Goal: Answer question/provide support: Answer question/provide support

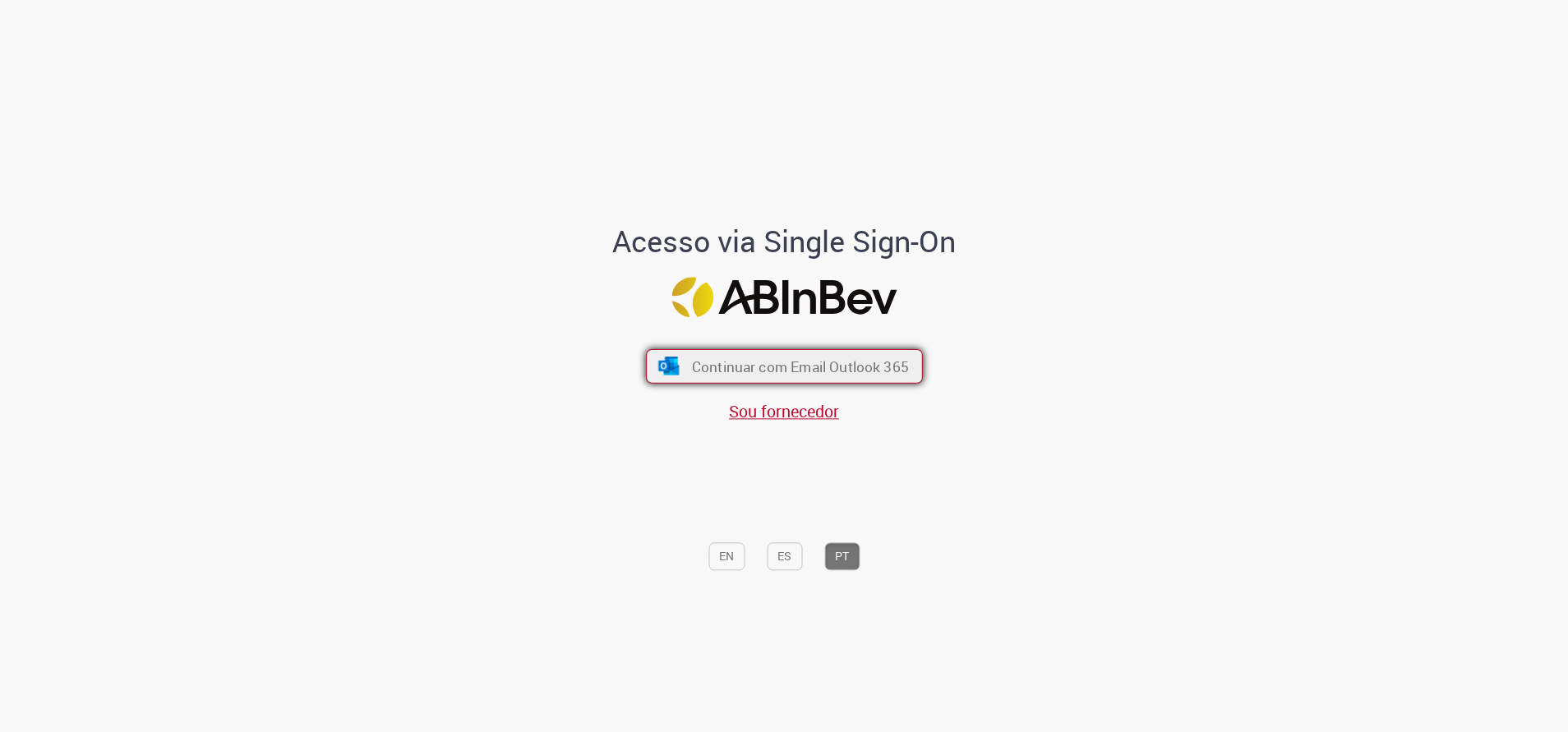
click at [840, 366] on span "Continuar com Email Outlook 365" at bounding box center [800, 366] width 217 height 19
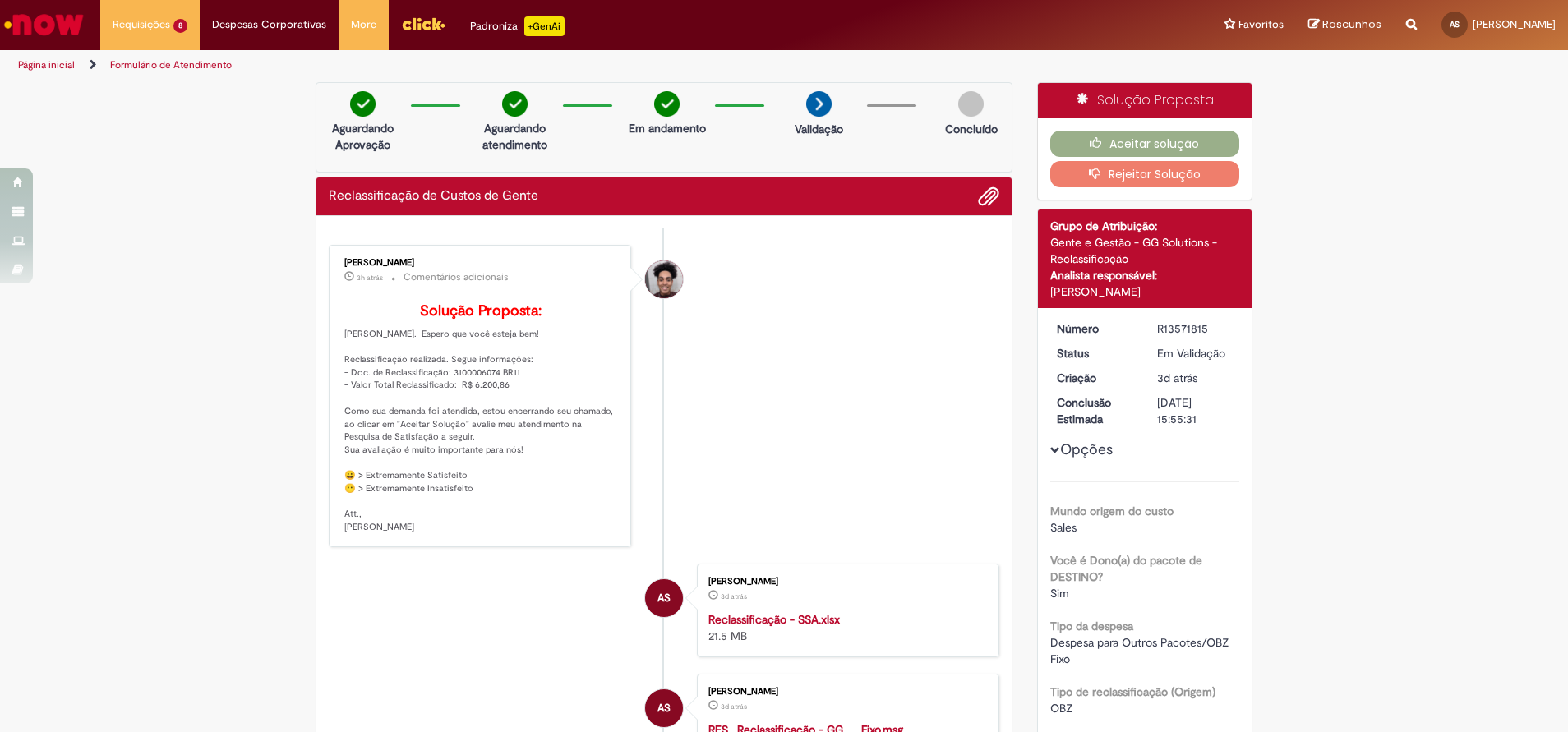
drag, startPoint x: 919, startPoint y: 388, endPoint x: 898, endPoint y: 388, distance: 21.0
click at [919, 388] on li "Gabriel Romao de Oliveira 3h atrás 3 horas atrás Comentários adicionais Solução…" at bounding box center [664, 395] width 671 height 302
click at [1160, 138] on button "Aceitar solução" at bounding box center [1145, 144] width 190 height 26
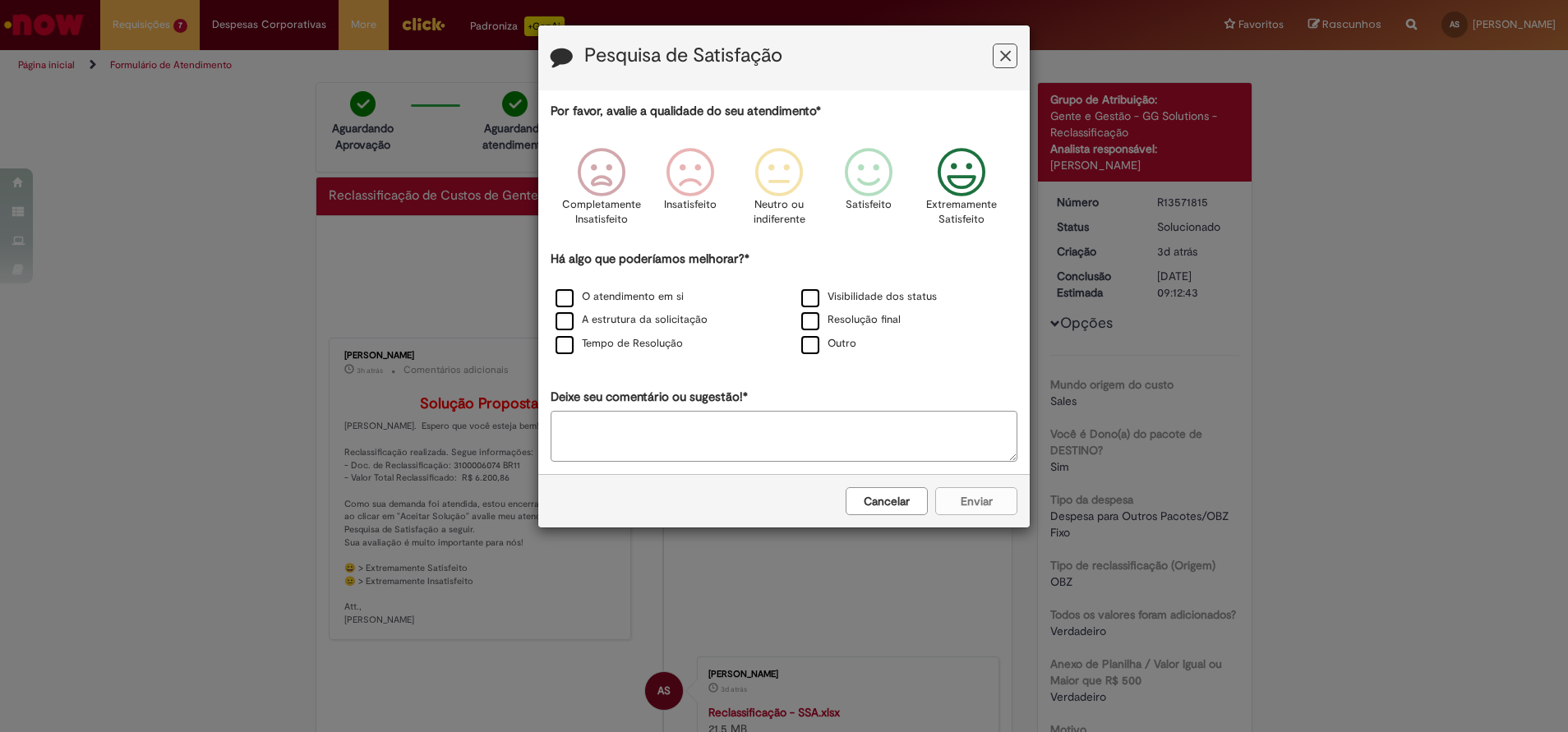
click at [979, 170] on icon "Feedback" at bounding box center [961, 172] width 61 height 49
click at [871, 446] on textarea "Deixe seu comentário ou sugestão!*" at bounding box center [783, 436] width 466 height 51
type textarea "*"
click at [745, 499] on div "Cancelar Enviar" at bounding box center [784, 501] width 492 height 54
click at [961, 498] on div "Cancelar Enviar" at bounding box center [784, 501] width 492 height 54
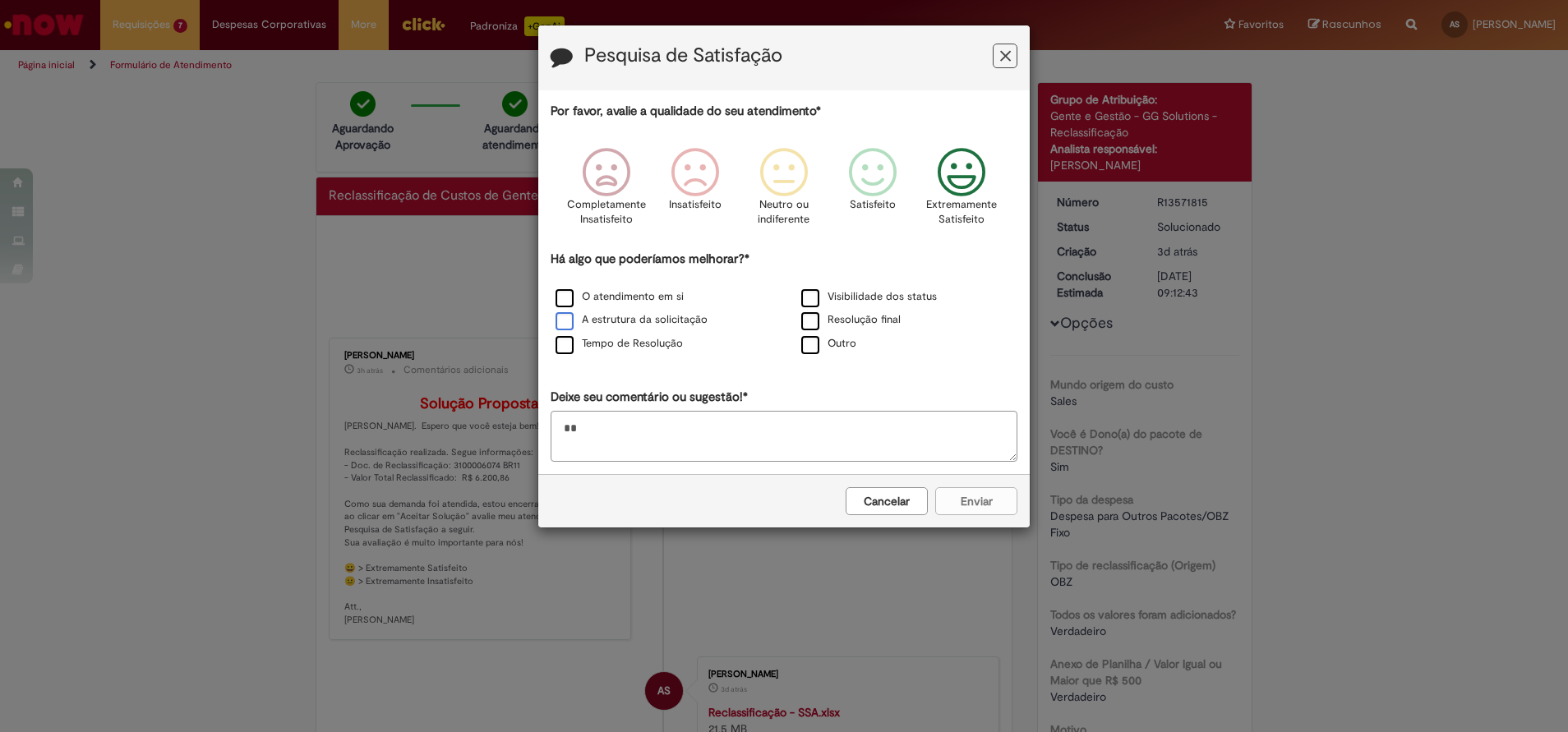
click at [569, 324] on label "A estrutura da solicitação" at bounding box center [632, 320] width 152 height 16
click at [986, 498] on button "Enviar" at bounding box center [976, 501] width 82 height 28
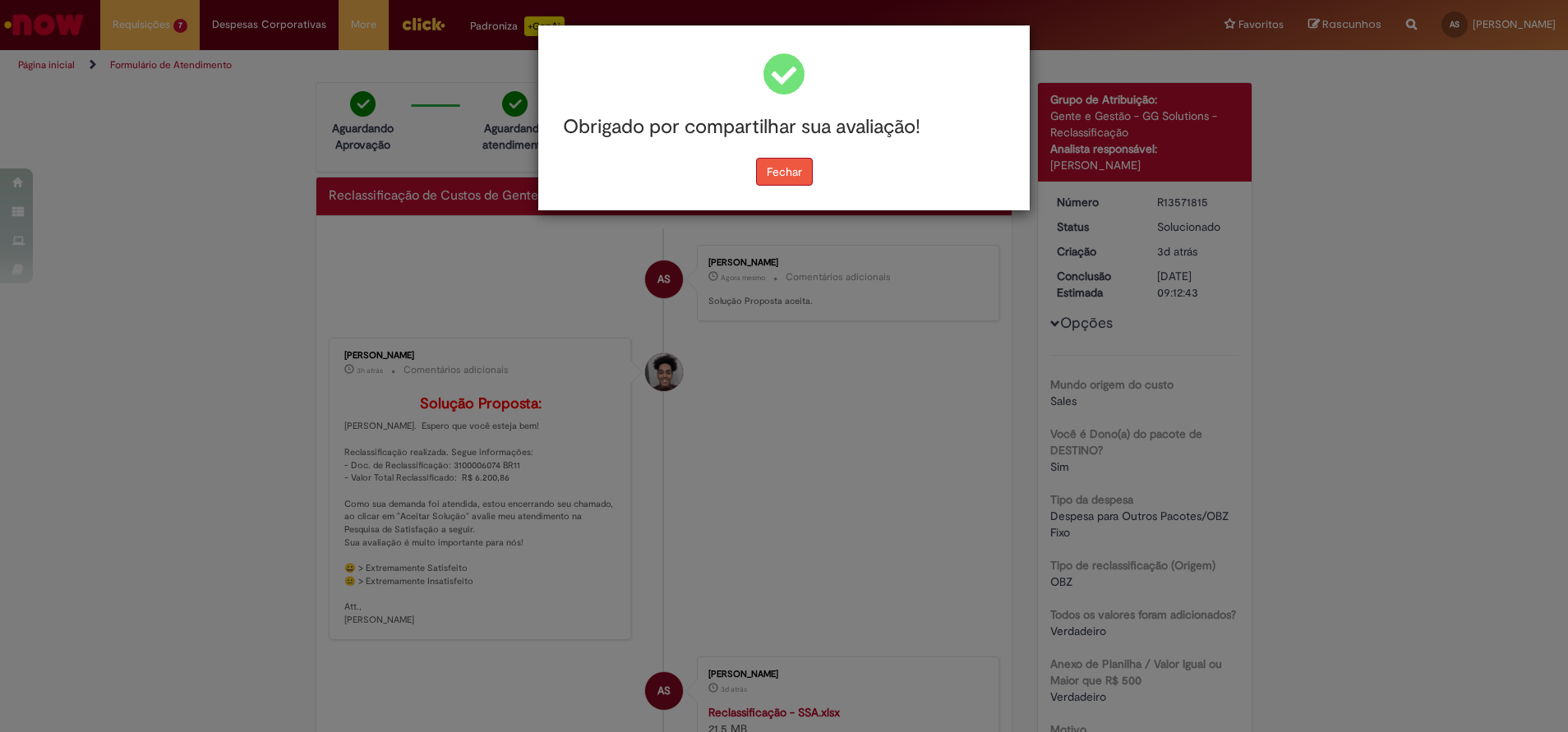
click at [778, 171] on button "Fechar" at bounding box center [785, 171] width 57 height 28
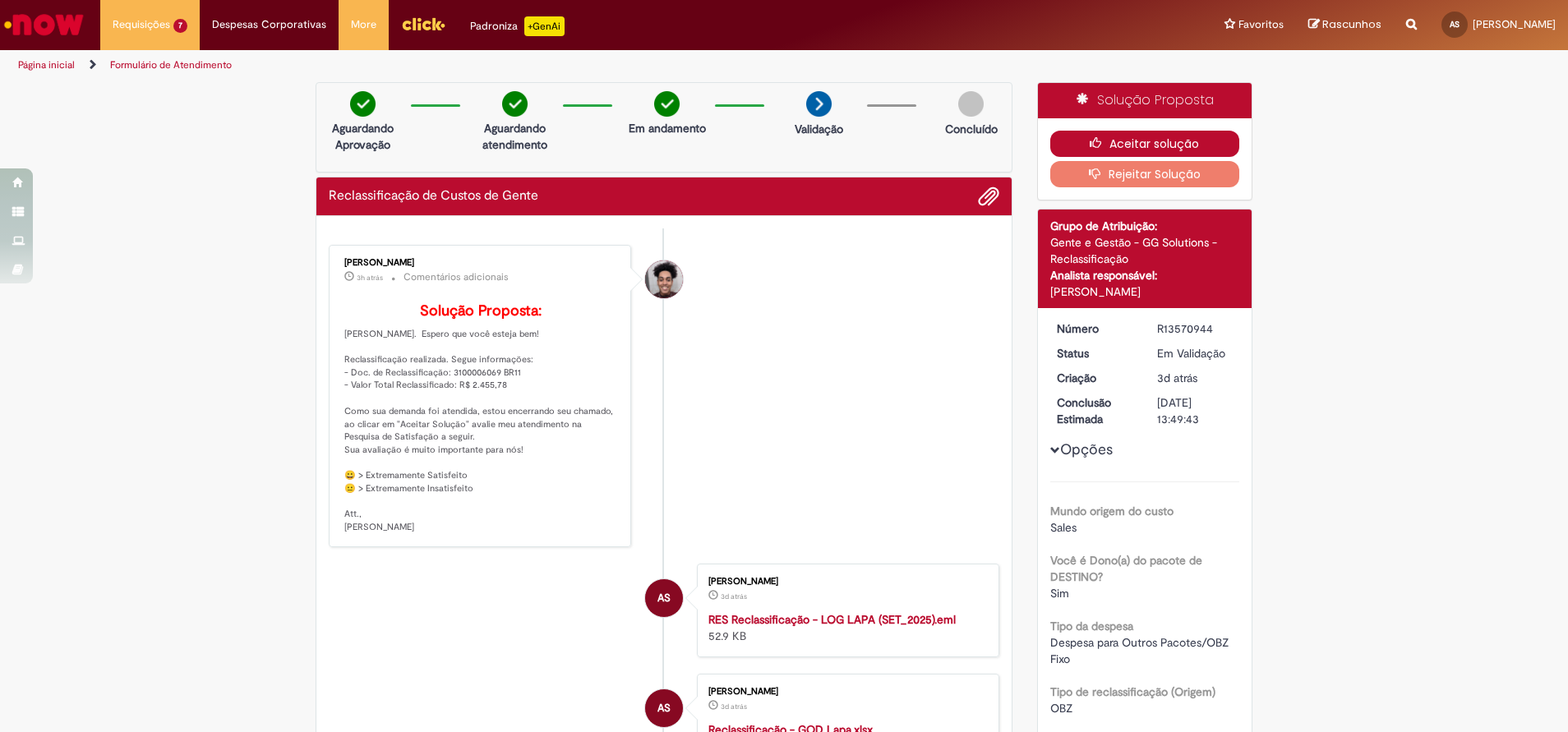
click at [1113, 144] on button "Aceitar solução" at bounding box center [1145, 144] width 190 height 26
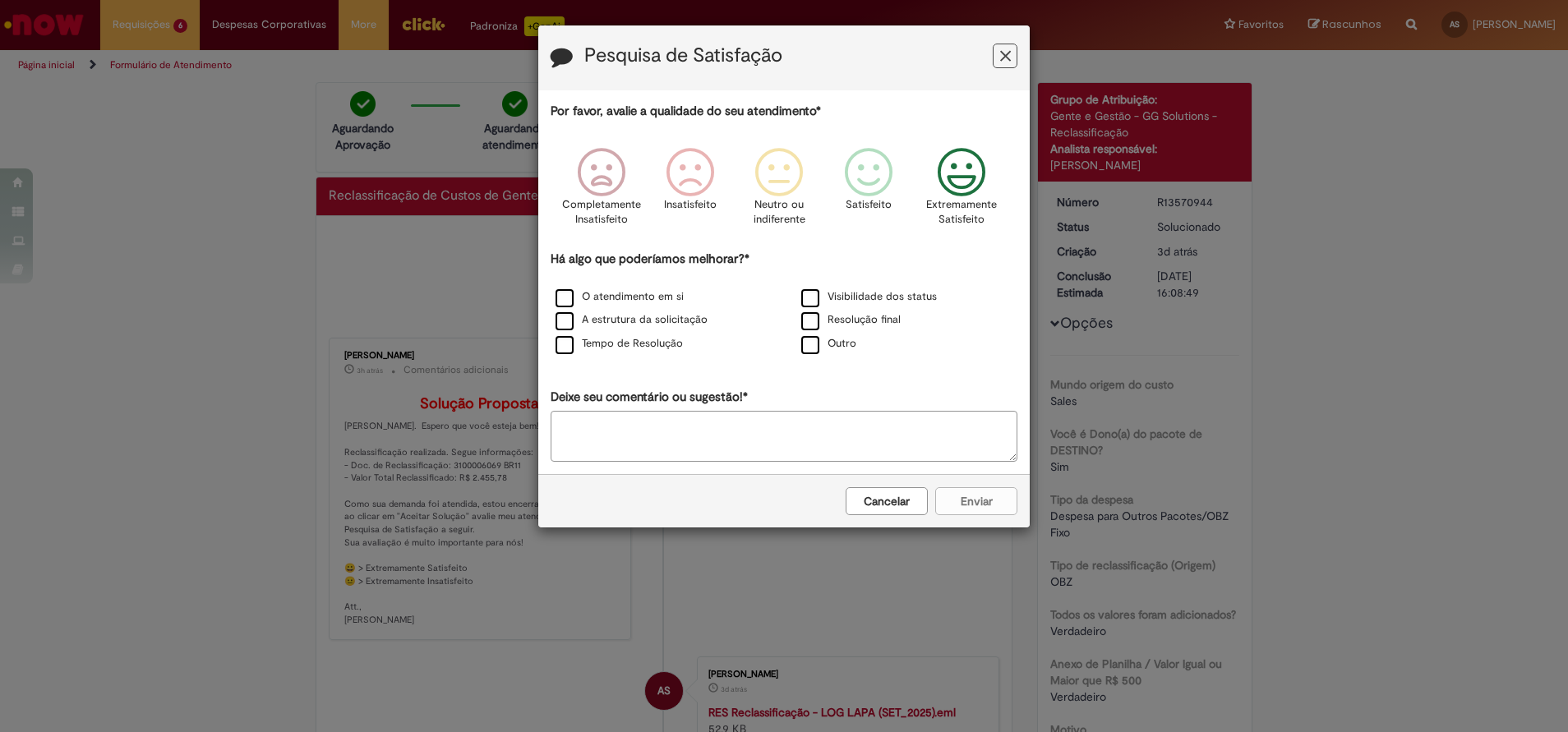
click at [984, 177] on icon "Feedback" at bounding box center [961, 172] width 61 height 49
click at [565, 323] on label "A estrutura da solicitação" at bounding box center [632, 320] width 152 height 16
click at [684, 449] on textarea "Deixe seu comentário ou sugestão!*" at bounding box center [783, 436] width 466 height 51
click at [1006, 513] on button "Enviar" at bounding box center [976, 501] width 82 height 28
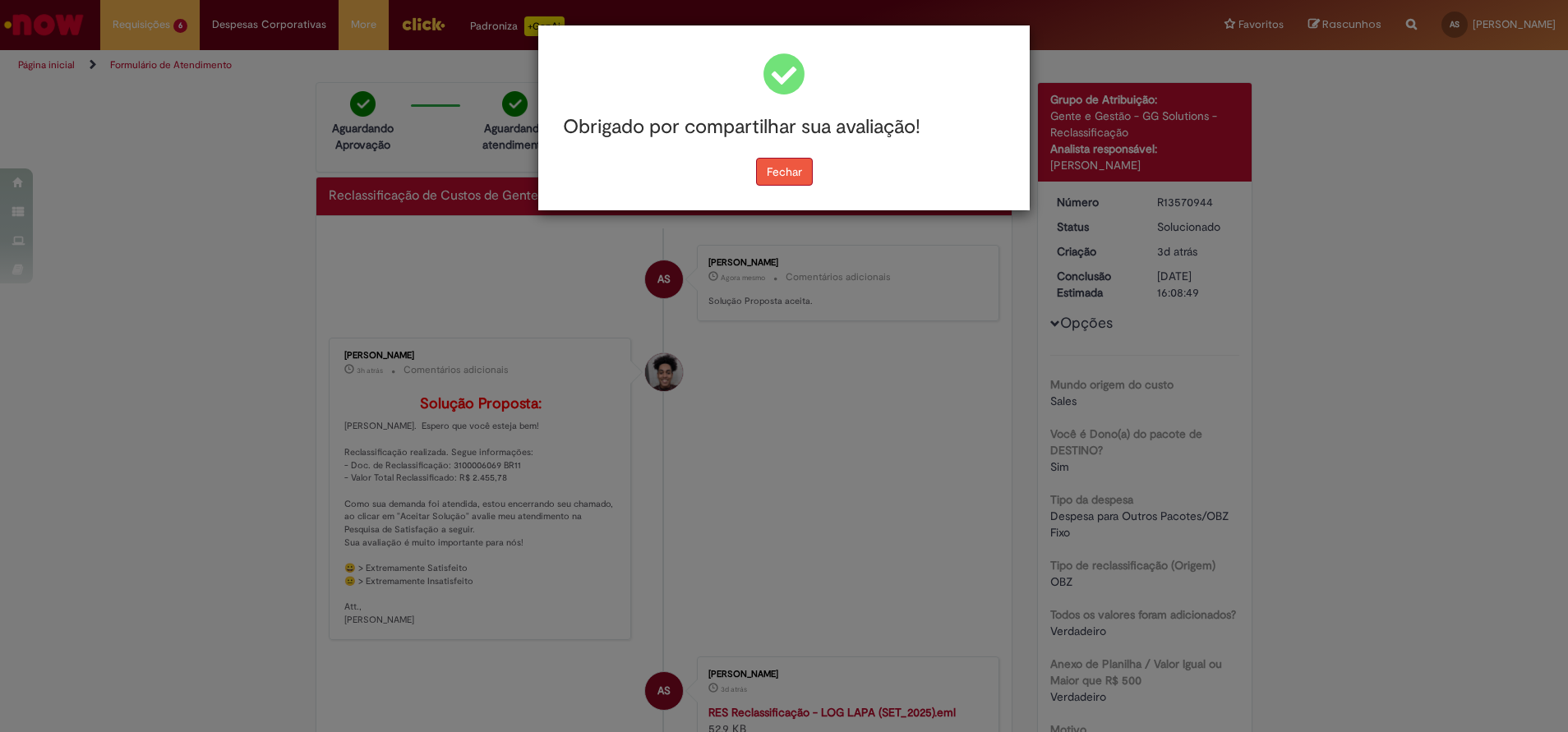
click at [778, 170] on button "Fechar" at bounding box center [785, 171] width 57 height 28
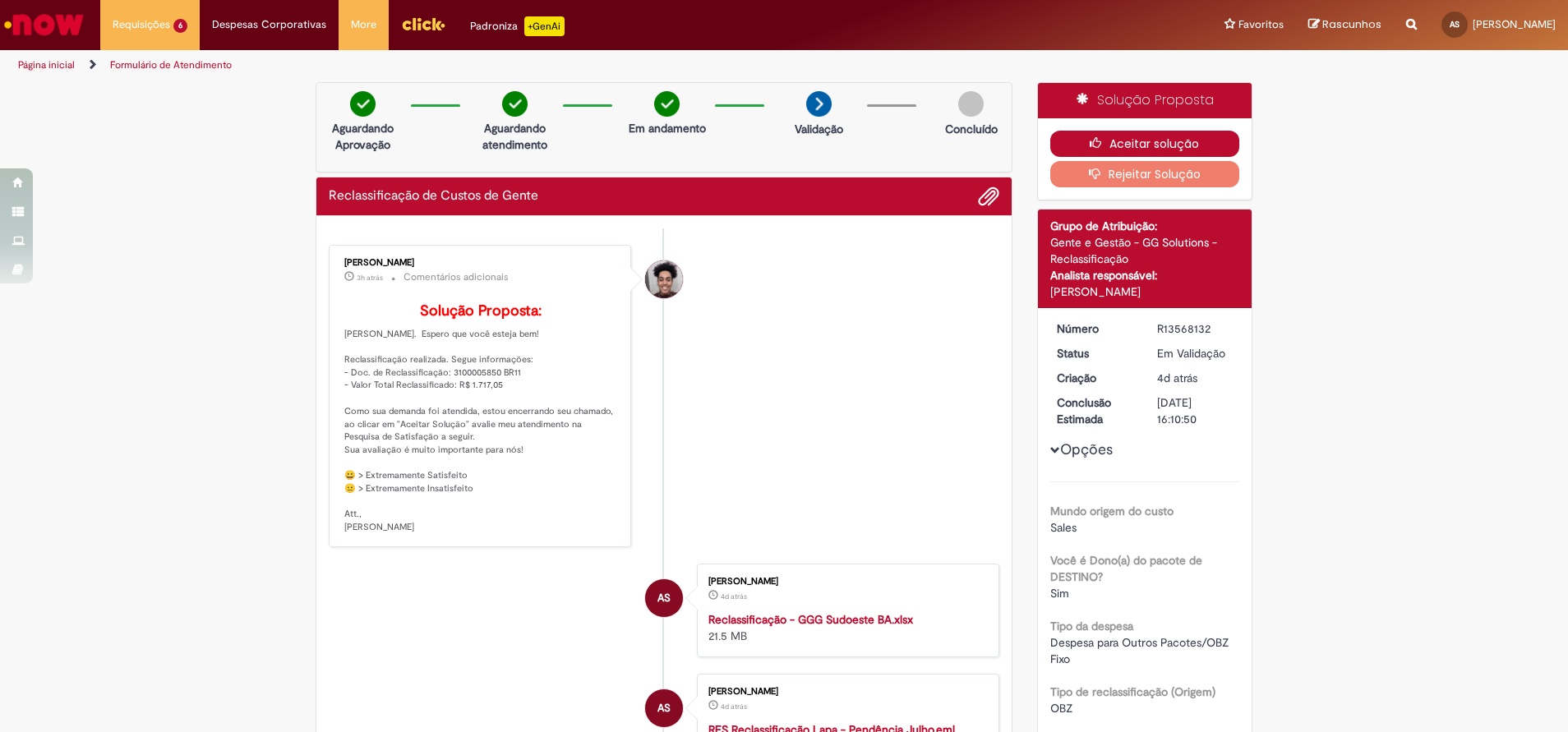
click at [1149, 138] on button "Aceitar solução" at bounding box center [1145, 144] width 190 height 26
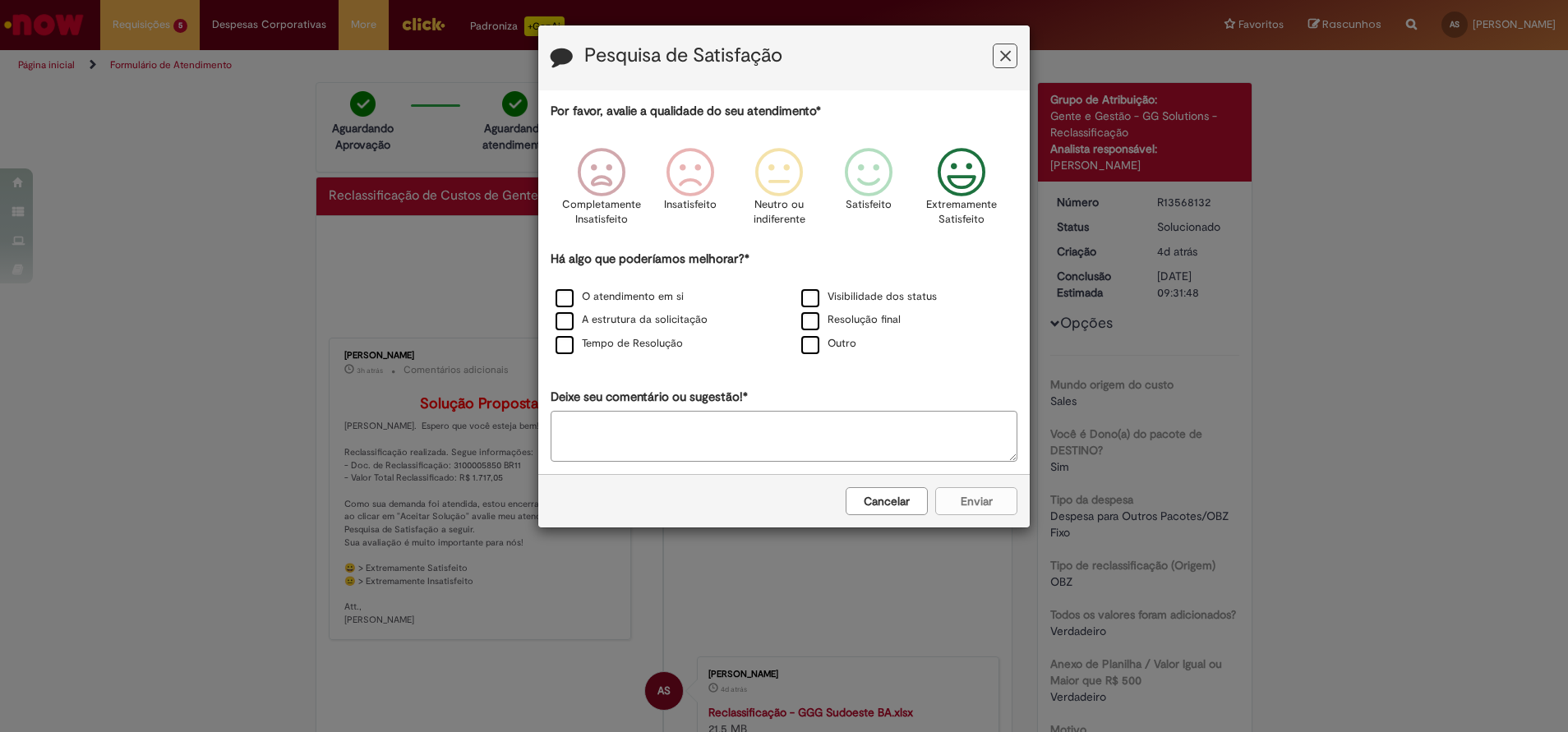
click at [969, 174] on icon "Feedback" at bounding box center [961, 172] width 61 height 49
click at [569, 324] on label "A estrutura da solicitação" at bounding box center [632, 320] width 152 height 16
click at [972, 503] on button "Enviar" at bounding box center [976, 501] width 82 height 28
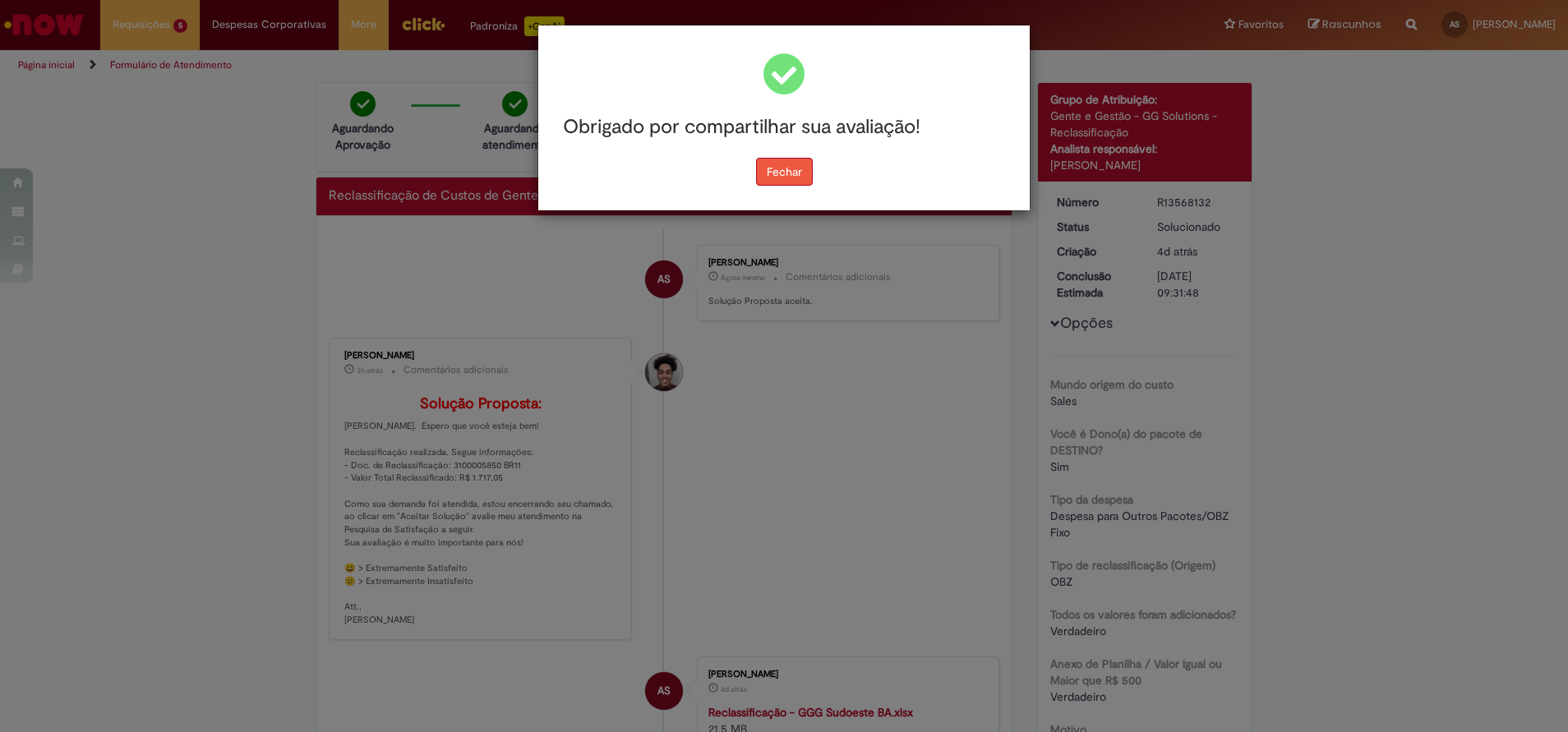
click at [782, 174] on button "Fechar" at bounding box center [785, 171] width 57 height 28
